Goal: Task Accomplishment & Management: Manage account settings

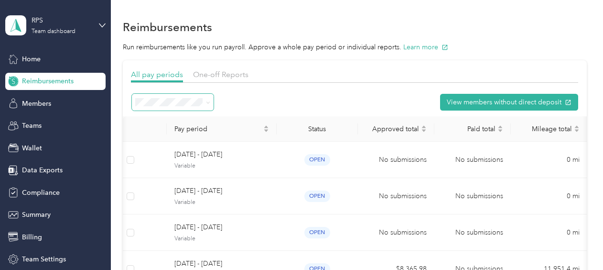
scroll to position [0, 23]
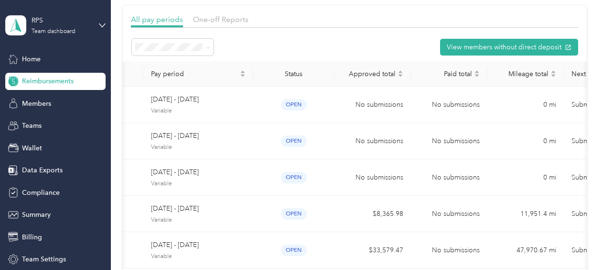
click at [66, 83] on span "Reimbursements" at bounding box center [48, 81] width 52 height 10
click at [204, 44] on span at bounding box center [207, 47] width 8 height 10
click at [181, 79] on span "Active periods" at bounding box center [161, 78] width 44 height 8
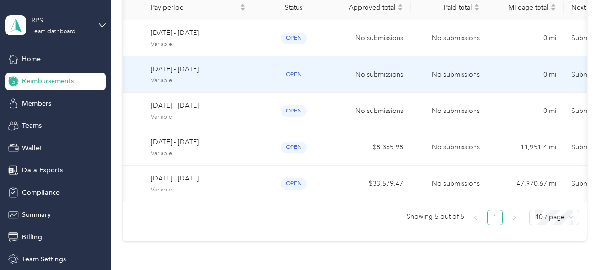
scroll to position [122, 0]
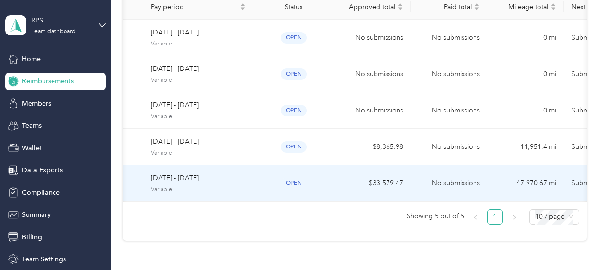
click at [332, 180] on td "open" at bounding box center [293, 183] width 81 height 36
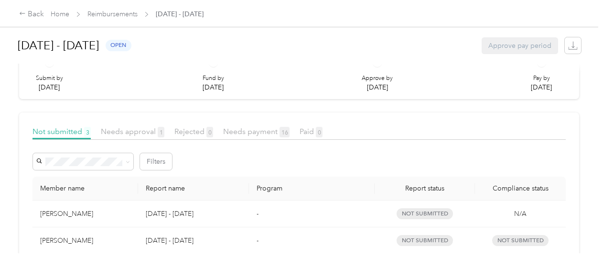
scroll to position [132, 0]
click at [127, 131] on span "Needs approval 1" at bounding box center [133, 130] width 64 height 9
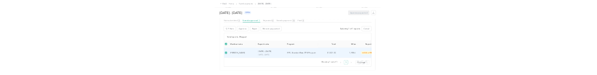
scroll to position [204, 0]
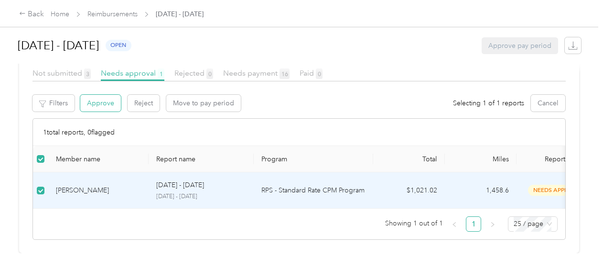
click at [104, 95] on button "Approve" at bounding box center [100, 103] width 41 height 17
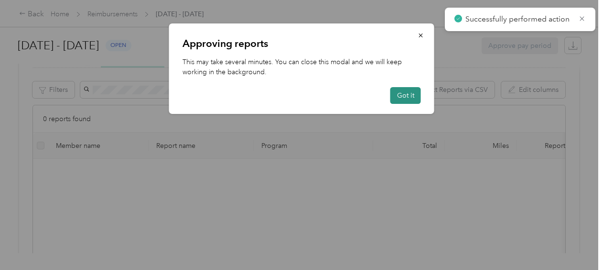
click at [403, 99] on button "Got it" at bounding box center [406, 95] width 31 height 17
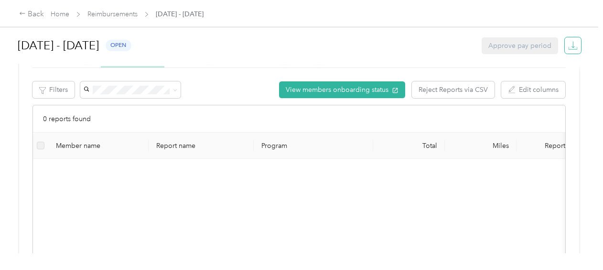
click at [572, 46] on icon "button" at bounding box center [573, 44] width 3 height 7
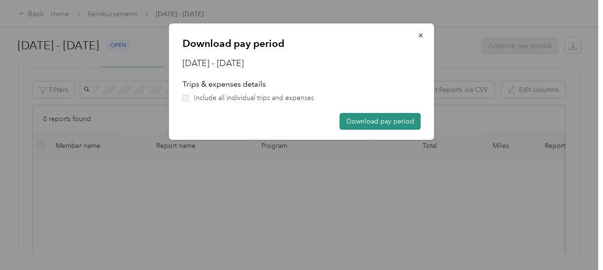
click at [359, 120] on button "Download pay period" at bounding box center [380, 121] width 81 height 17
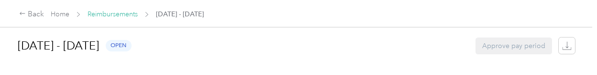
click at [127, 13] on link "Reimbursements" at bounding box center [113, 14] width 50 height 8
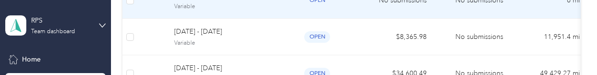
scroll to position [232, 0]
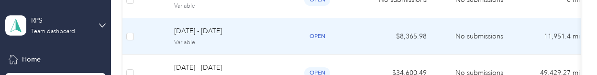
click at [282, 38] on td "open" at bounding box center [316, 36] width 81 height 36
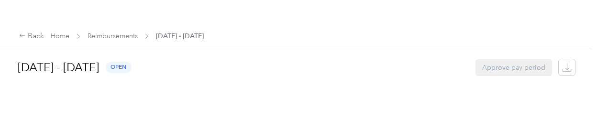
scroll to position [59, 0]
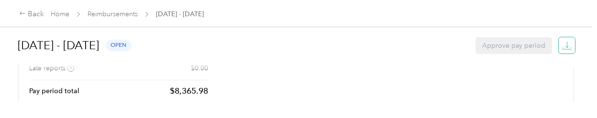
click at [562, 46] on icon "button" at bounding box center [567, 46] width 10 height 10
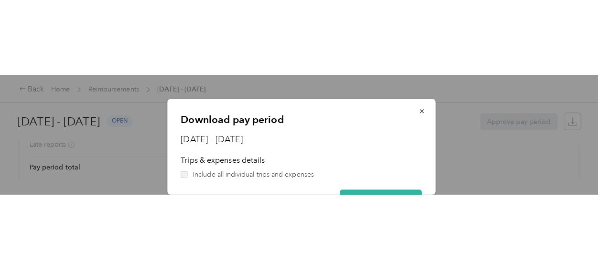
scroll to position [22, 0]
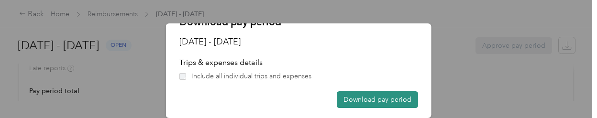
click at [376, 99] on button "Download pay period" at bounding box center [377, 99] width 81 height 17
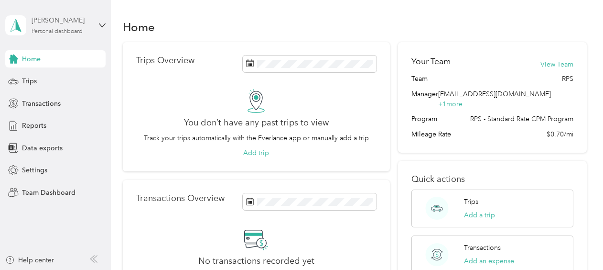
click at [68, 25] on div "[PERSON_NAME]" at bounding box center [62, 20] width 60 height 10
click at [66, 80] on div "Team dashboard" at bounding box center [106, 74] width 188 height 17
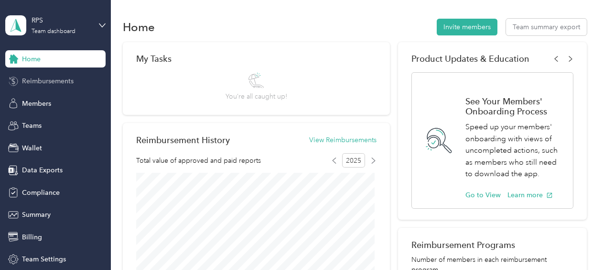
click at [59, 80] on span "Reimbursements" at bounding box center [48, 81] width 52 height 10
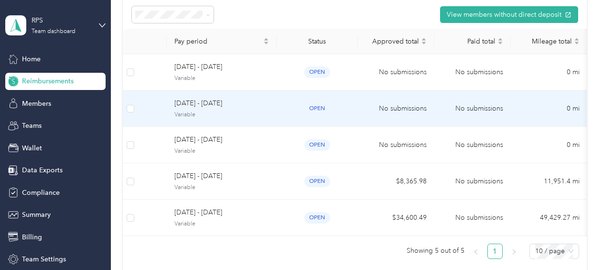
scroll to position [91, 0]
